Goal: Task Accomplishment & Management: Manage account settings

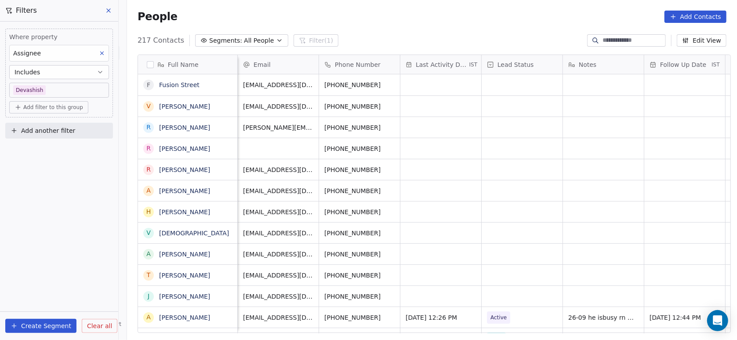
scroll to position [290, 605]
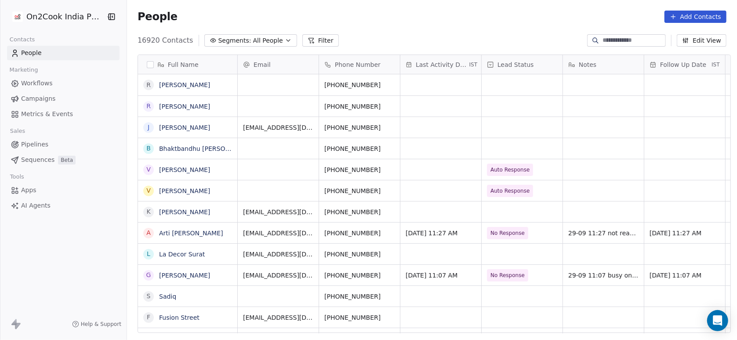
scroll to position [290, 605]
click at [302, 40] on button "Filter" at bounding box center [320, 40] width 36 height 12
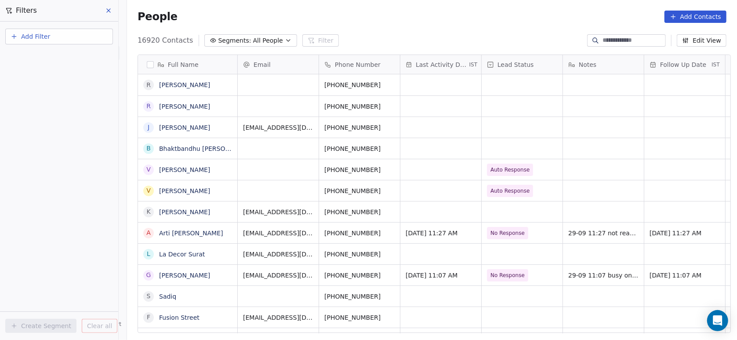
click at [68, 34] on button "Add Filter" at bounding box center [59, 37] width 108 height 16
click at [73, 59] on div "Contact properties" at bounding box center [59, 56] width 89 height 9
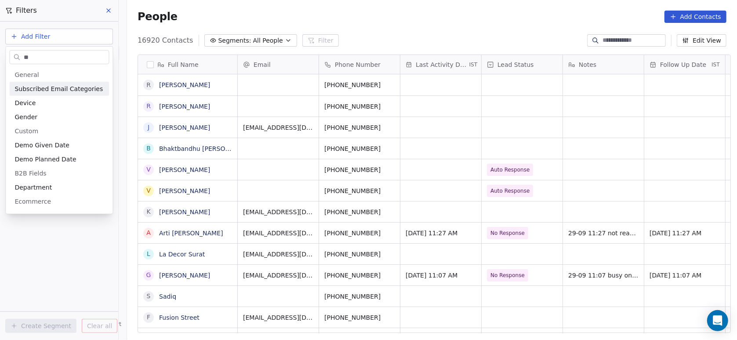
type input "*"
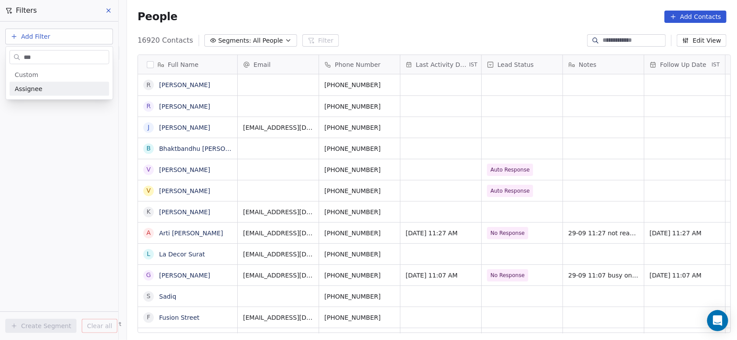
type input "***"
click at [69, 87] on div "Assignee" at bounding box center [59, 88] width 89 height 9
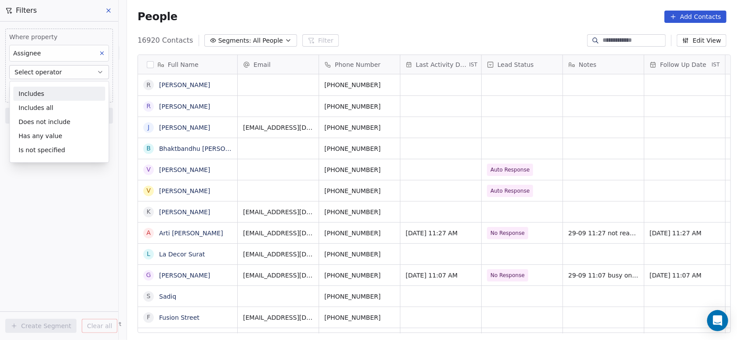
click at [67, 93] on div "Includes" at bounding box center [59, 94] width 92 height 14
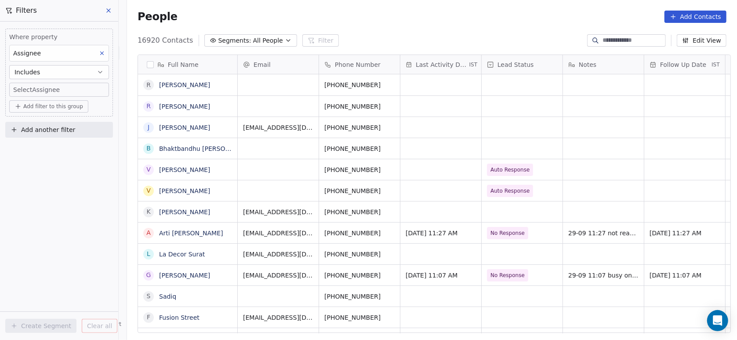
click at [67, 93] on body "On2Cook India Pvt. Ltd. Contacts People Marketing Workflows Campaigns Metrics &…" at bounding box center [368, 170] width 737 height 340
type input "***"
click at [47, 120] on div "Devashish" at bounding box center [48, 119] width 27 height 8
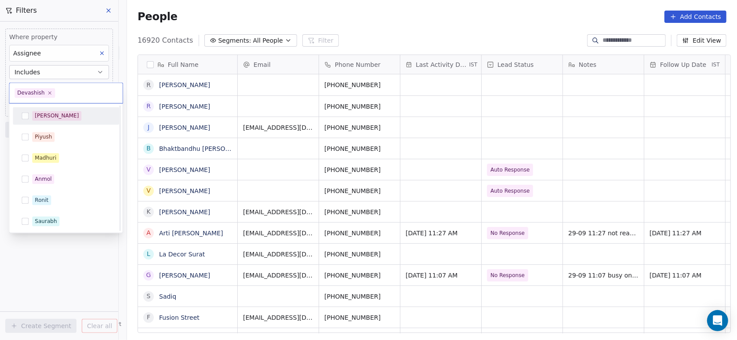
scroll to position [169, 0]
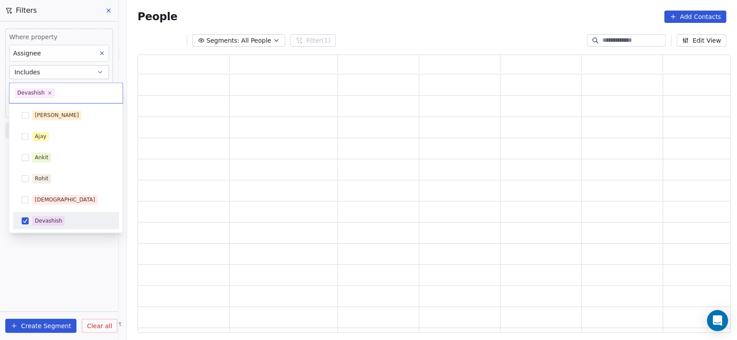
click at [60, 247] on html "On2Cook India Pvt. Ltd. Contacts People Marketing Workflows Campaigns Metrics &…" at bounding box center [368, 170] width 737 height 340
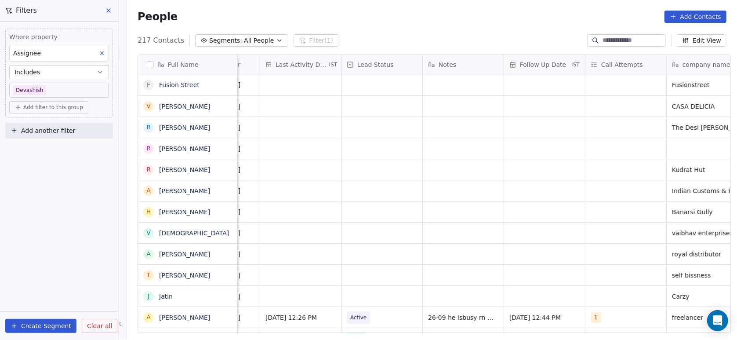
scroll to position [0, 141]
click at [306, 85] on div "grid" at bounding box center [300, 84] width 81 height 21
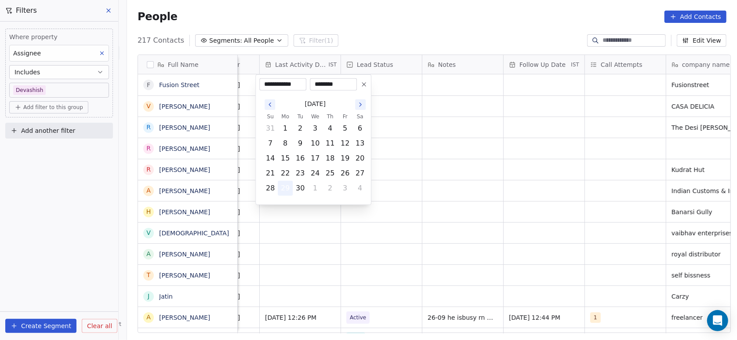
click at [284, 189] on button "29" at bounding box center [285, 188] width 14 height 14
click at [286, 216] on html "On2Cook India Pvt. Ltd. Contacts People Marketing Workflows Campaigns Metrics &…" at bounding box center [368, 170] width 737 height 340
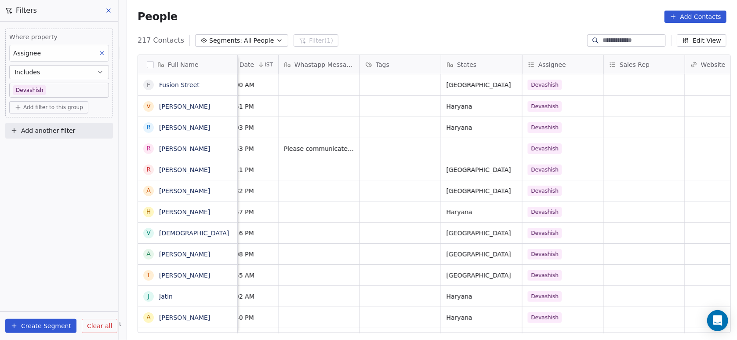
scroll to position [0, 1090]
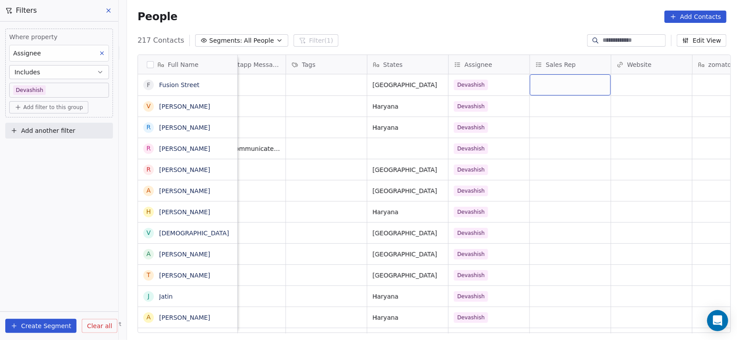
click at [554, 86] on div "grid" at bounding box center [570, 84] width 81 height 21
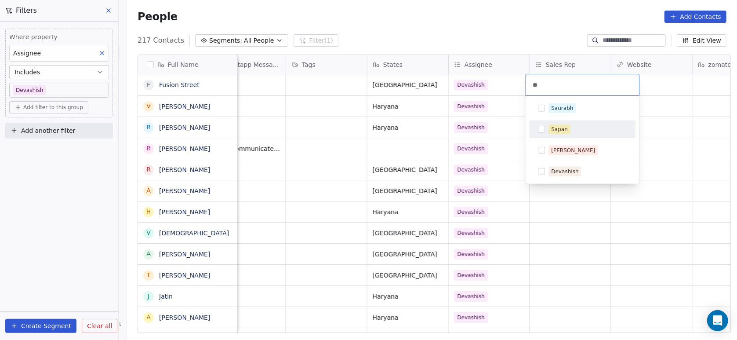
type input "**"
click at [553, 133] on span "Sapan" at bounding box center [560, 129] width 22 height 10
click at [337, 143] on html "On2Cook India Pvt. Ltd. Contacts People Marketing Workflows Campaigns Metrics &…" at bounding box center [368, 170] width 737 height 340
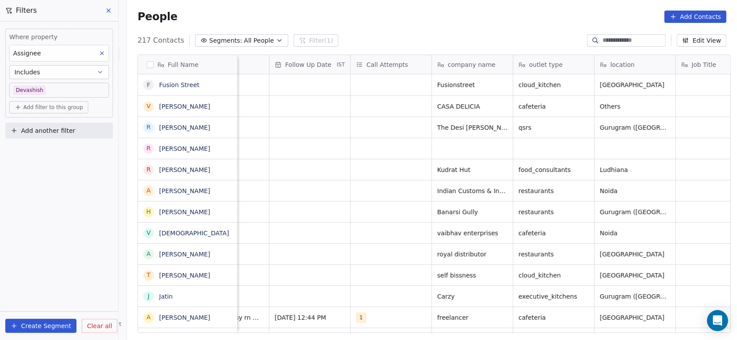
scroll to position [0, 376]
click at [393, 81] on div "grid" at bounding box center [390, 84] width 81 height 21
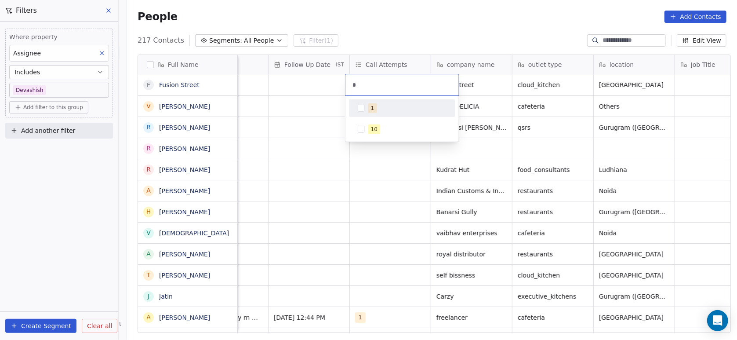
type input "*"
click at [363, 105] on button "Suggestions" at bounding box center [361, 108] width 7 height 7
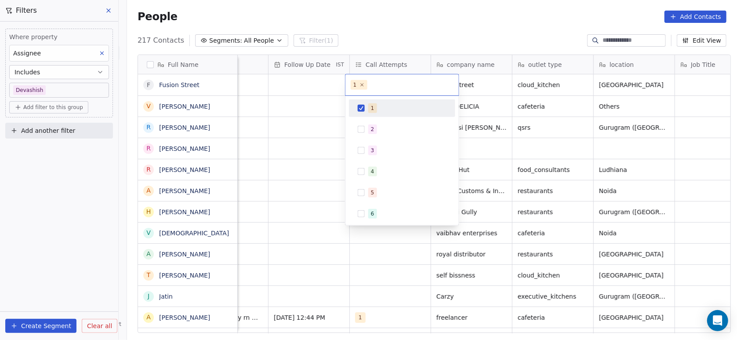
click at [310, 146] on html "On2Cook India Pvt. Ltd. Contacts People Marketing Workflows Campaigns Metrics &…" at bounding box center [368, 170] width 737 height 340
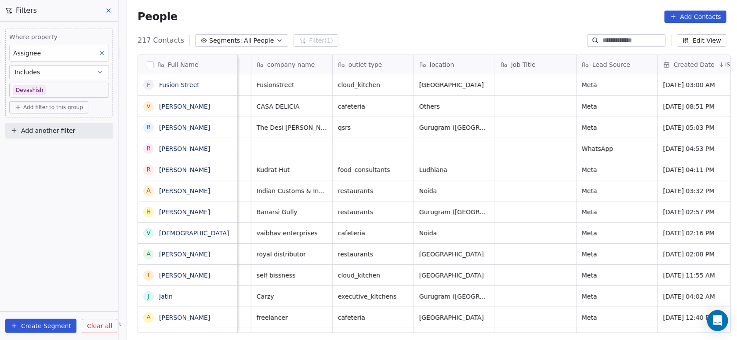
scroll to position [0, 555]
